Goal: Transaction & Acquisition: Purchase product/service

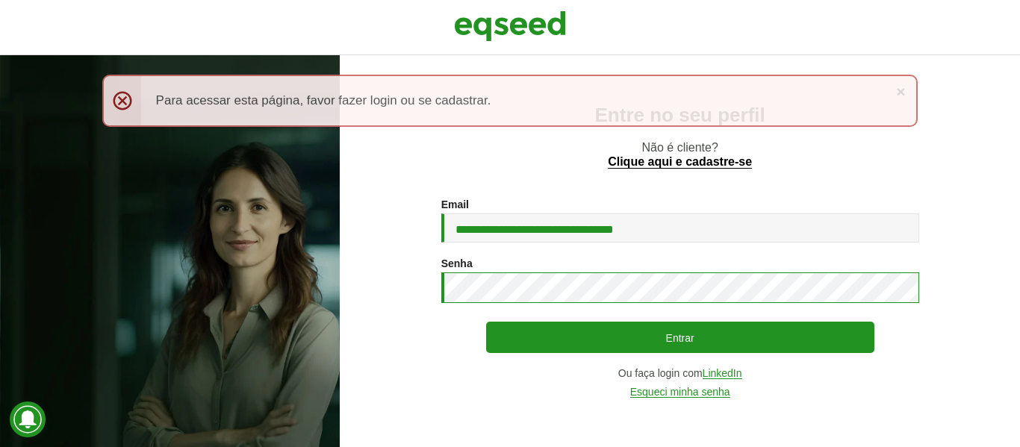
click at [486, 322] on button "Entrar" at bounding box center [680, 337] width 388 height 31
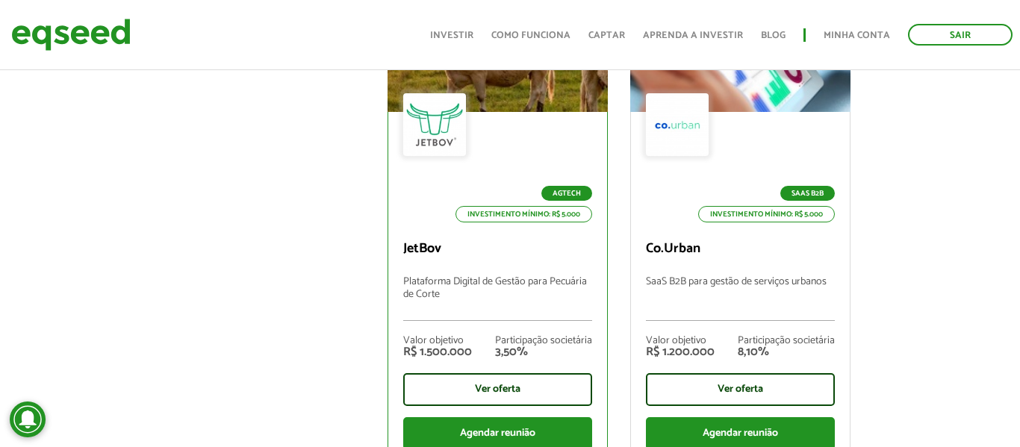
scroll to position [686, 0]
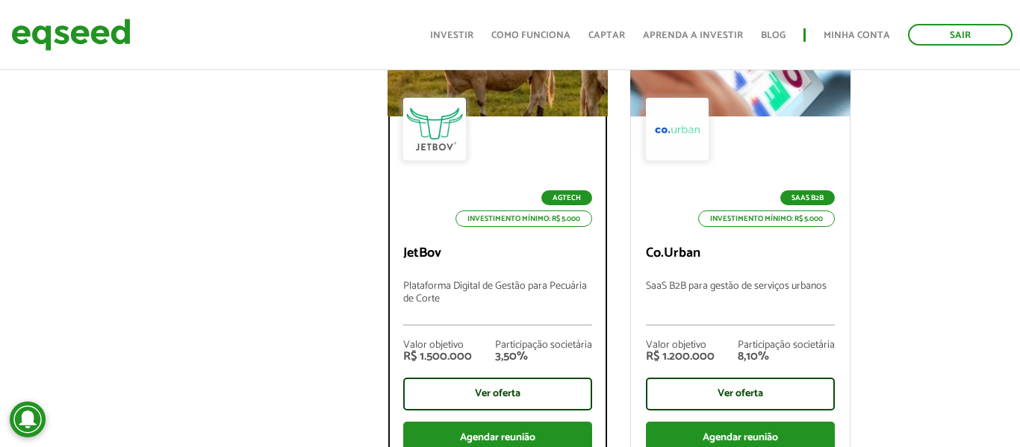
click at [423, 246] on p "JetBov" at bounding box center [497, 254] width 189 height 16
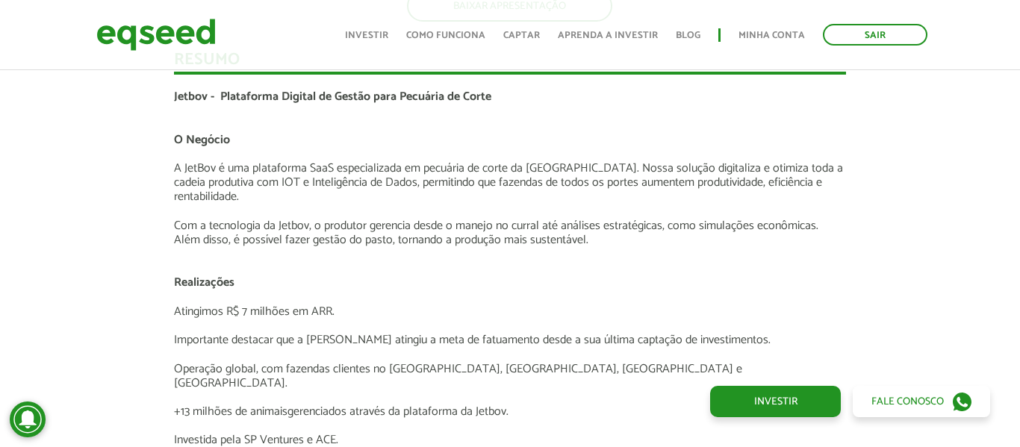
scroll to position [2444, 0]
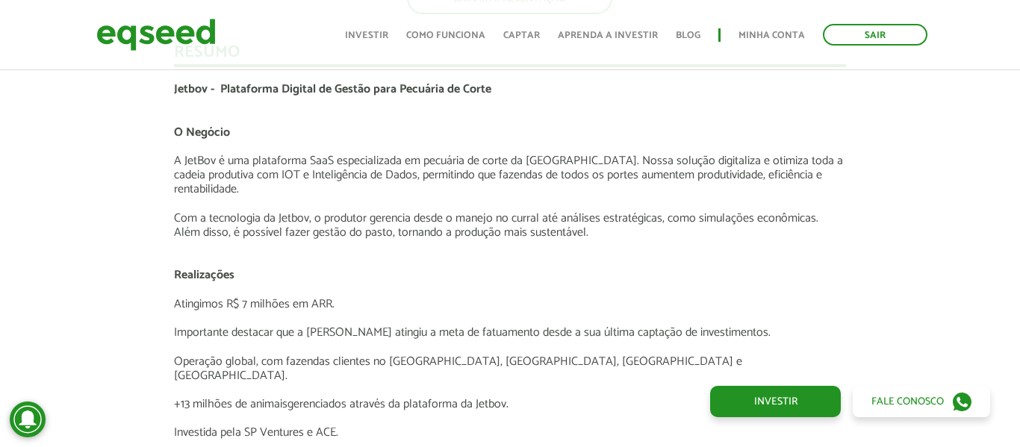
click at [544, 201] on p at bounding box center [510, 203] width 673 height 14
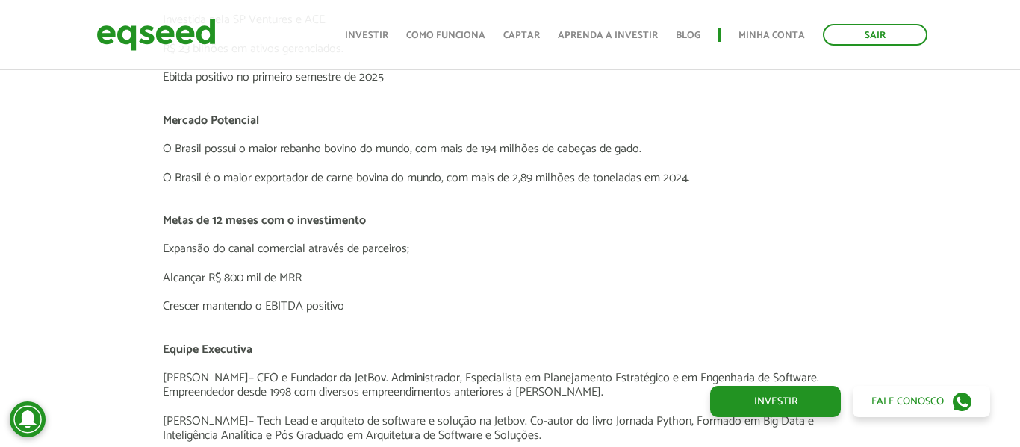
scroll to position [2857, 10]
